Goal: Transaction & Acquisition: Purchase product/service

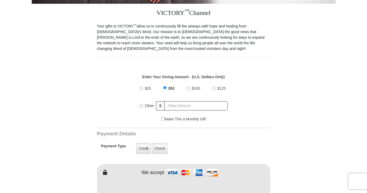
click at [140, 105] on input "Other" at bounding box center [141, 105] width 3 height 3
radio input "true"
click at [182, 105] on input "text" at bounding box center [196, 105] width 62 height 9
type input "30.00"
type input "[PERSON_NAME]"
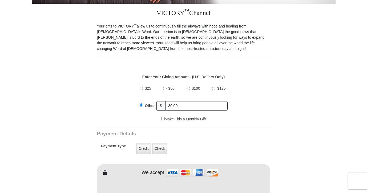
type input "[PERSON_NAME]"
type input "[EMAIL_ADDRESS][DOMAIN_NAME]"
type input "[STREET_ADDRESS][PERSON_NAME]"
type input "Apt F"
type input "[GEOGRAPHIC_DATA]"
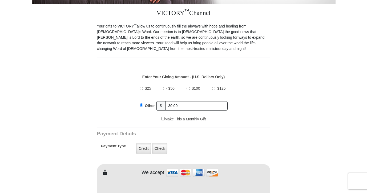
type input "91754"
type input "6266757495"
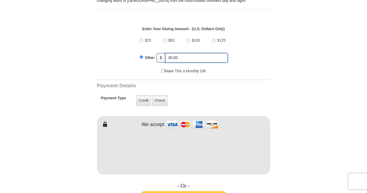
scroll to position [193, 0]
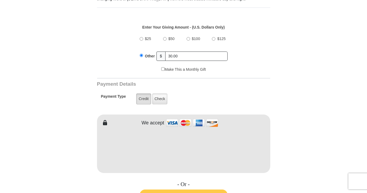
click at [141, 101] on label "Credit" at bounding box center [143, 98] width 15 height 11
click at [0, 0] on input "Credit" at bounding box center [0, 0] width 0 height 0
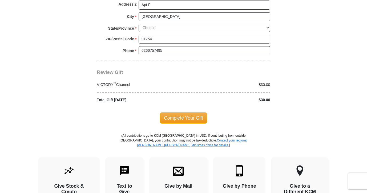
scroll to position [503, 0]
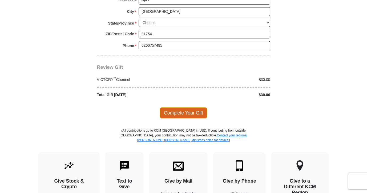
click at [199, 113] on span "Complete Your Gift" at bounding box center [183, 112] width 47 height 11
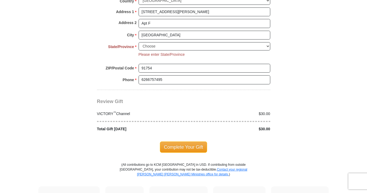
scroll to position [478, 0]
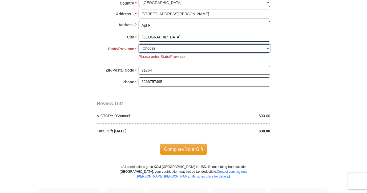
click at [269, 48] on select "Choose Alabama Alaska American Samoa Arizona Arkansas Armed Forces Americas Arm…" at bounding box center [205, 48] width 132 height 8
select select "CA"
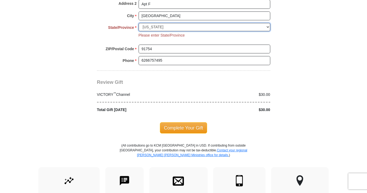
scroll to position [500, 0]
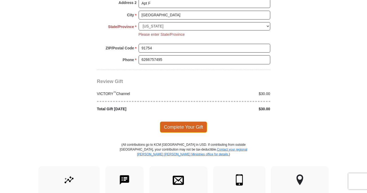
click at [199, 126] on span "Complete Your Gift" at bounding box center [183, 126] width 47 height 11
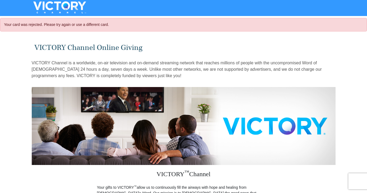
select select "CA"
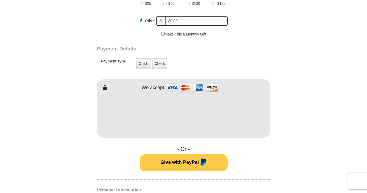
scroll to position [226, 0]
